Goal: Transaction & Acquisition: Book appointment/travel/reservation

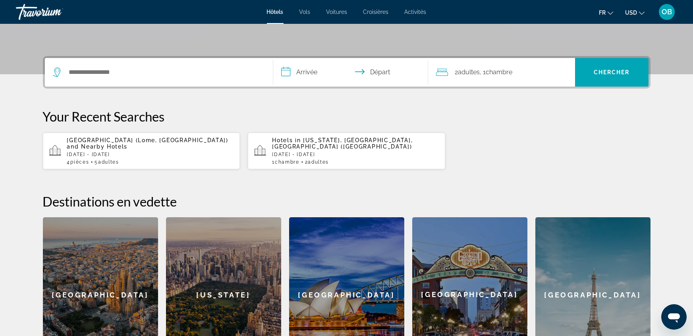
scroll to position [166, 0]
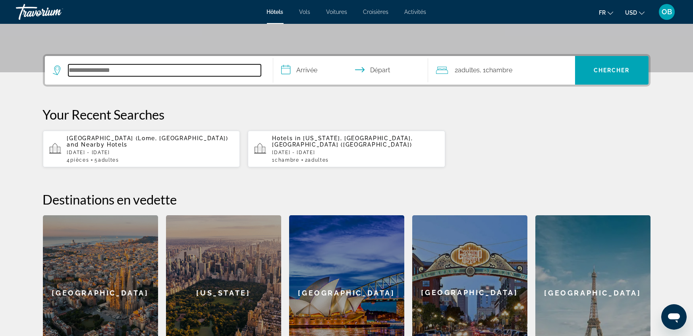
click at [217, 73] on input "Search hotel destination" at bounding box center [164, 70] width 193 height 12
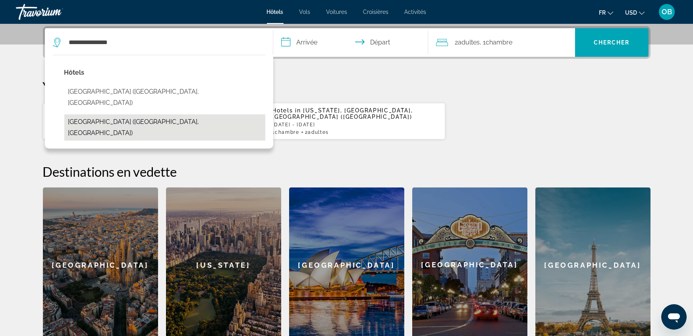
click at [181, 114] on button "[GEOGRAPHIC_DATA] ([GEOGRAPHIC_DATA], [GEOGRAPHIC_DATA])" at bounding box center [164, 127] width 201 height 26
type input "**********"
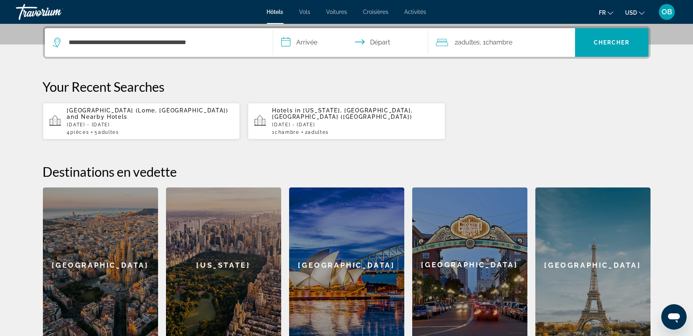
click at [313, 38] on input "**********" at bounding box center [352, 43] width 158 height 31
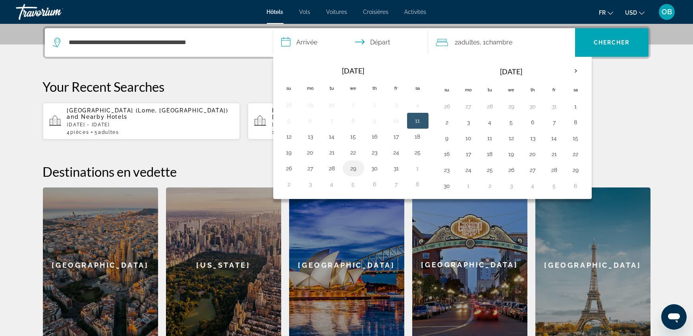
click at [355, 168] on button "29" at bounding box center [353, 168] width 13 height 11
click at [378, 168] on button "30" at bounding box center [375, 168] width 13 height 11
type input "**********"
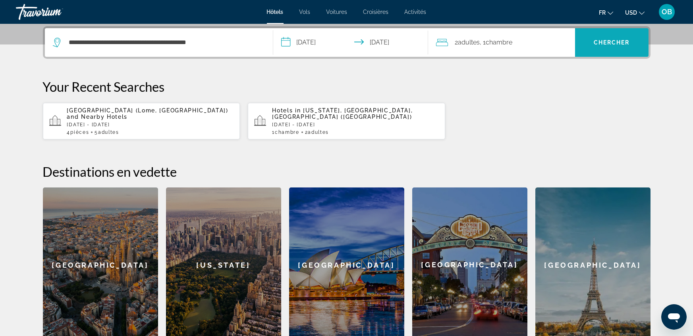
click at [620, 46] on span "Search" at bounding box center [611, 42] width 73 height 19
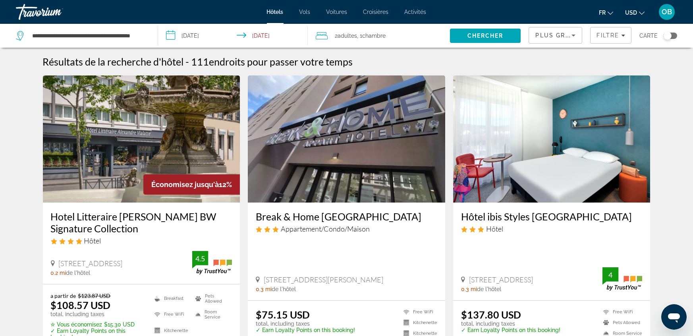
click at [571, 31] on icon "Sort by" at bounding box center [574, 36] width 10 height 10
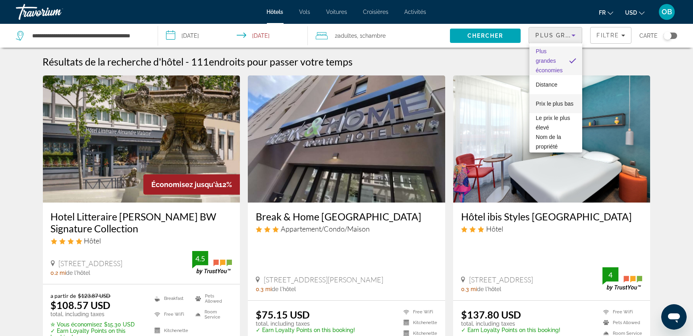
click at [562, 107] on span "Prix le plus bas" at bounding box center [555, 104] width 38 height 10
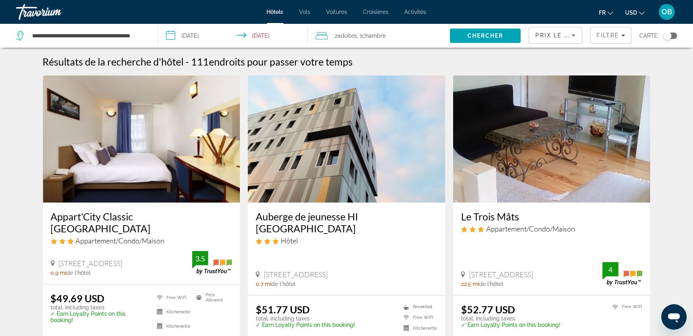
click at [562, 127] on img "Main content" at bounding box center [551, 138] width 197 height 127
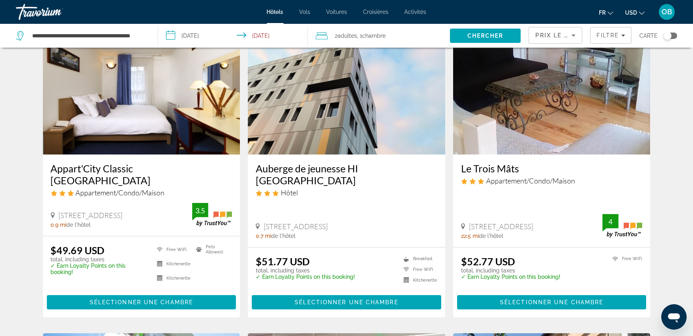
scroll to position [47, 0]
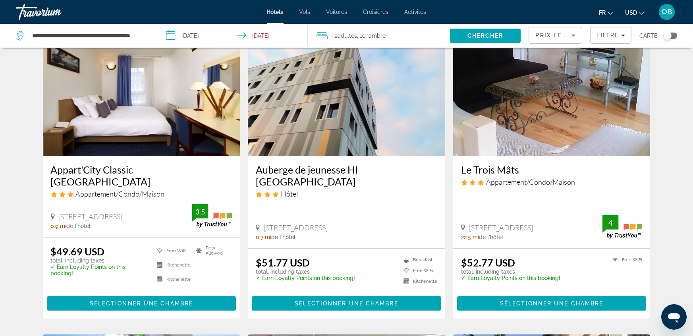
click at [118, 173] on h3 "Appart'City Classic [GEOGRAPHIC_DATA]" at bounding box center [141, 176] width 181 height 24
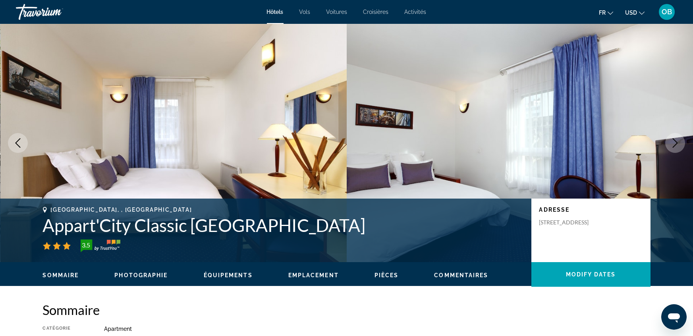
click at [629, 12] on span "USD" at bounding box center [631, 13] width 12 height 6
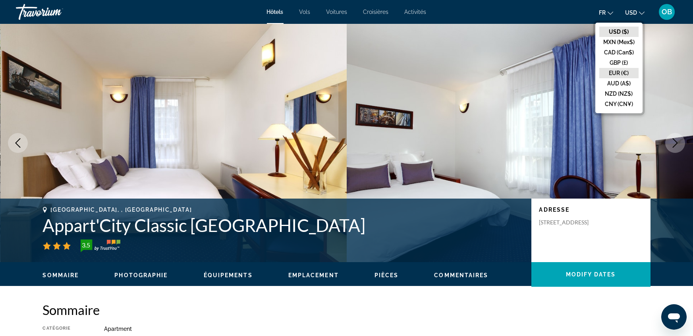
click at [627, 70] on button "EUR (€)" at bounding box center [618, 73] width 39 height 10
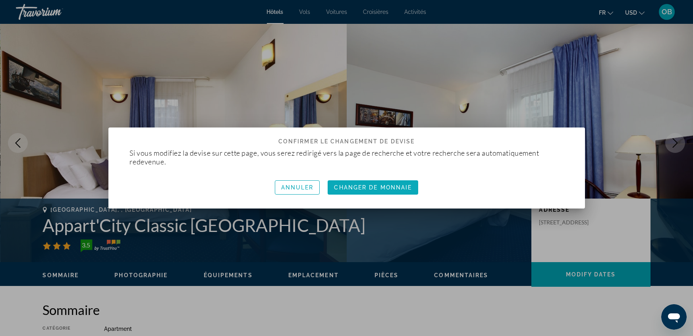
click at [403, 190] on span "Changer de monnaie" at bounding box center [373, 187] width 78 height 6
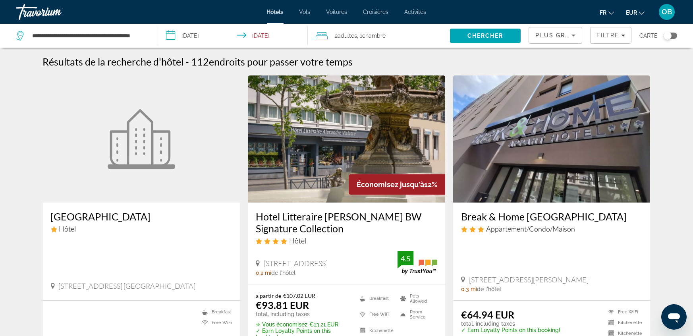
click at [559, 33] on span "Plus grandes économies" at bounding box center [582, 35] width 95 height 6
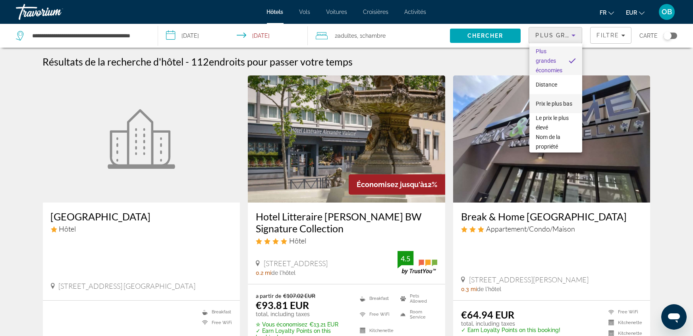
click at [558, 103] on span "Prix le plus bas" at bounding box center [554, 103] width 37 height 6
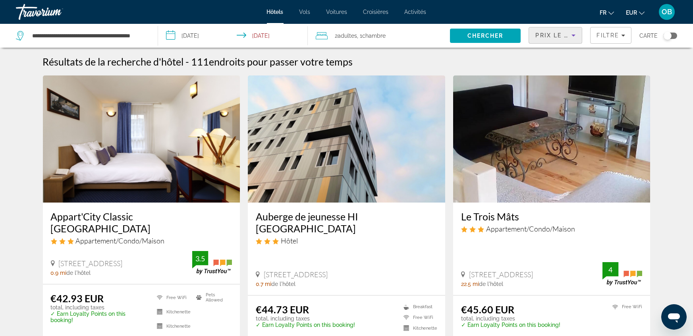
click at [206, 147] on img "Main content" at bounding box center [141, 138] width 197 height 127
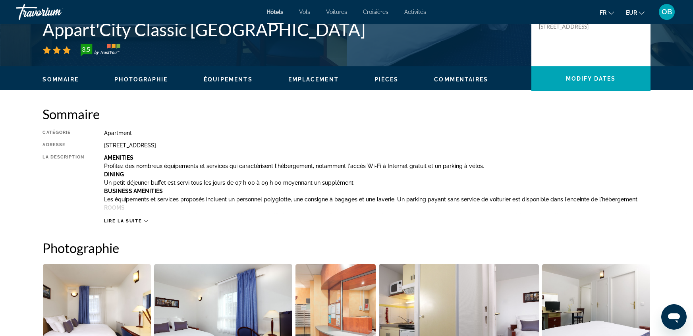
scroll to position [110, 0]
